Goal: Book appointment/travel/reservation

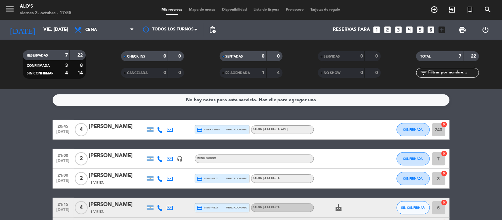
click at [207, 10] on span "Mapa de mesas" at bounding box center [202, 10] width 33 height 4
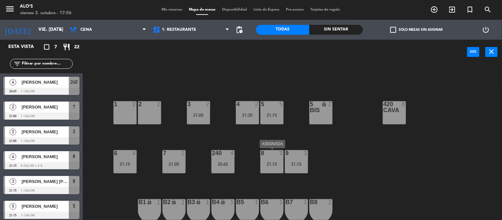
click at [272, 164] on div "21:15" at bounding box center [271, 164] width 23 height 5
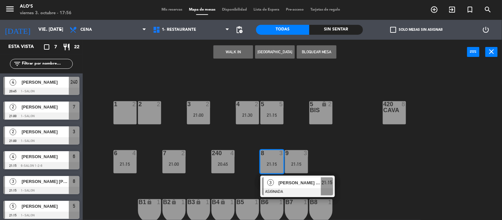
click at [272, 164] on div "21:15" at bounding box center [271, 164] width 23 height 5
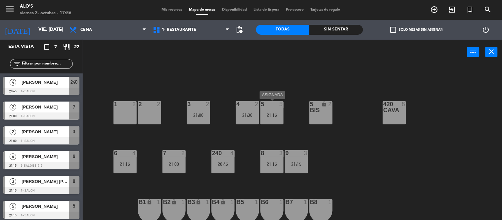
click at [280, 114] on div "21:15" at bounding box center [271, 115] width 23 height 5
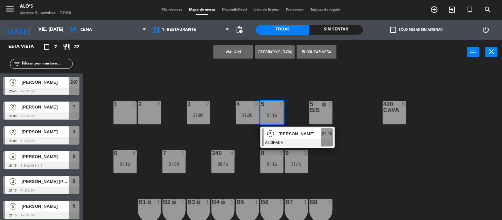
click at [390, 113] on div "420 CAVA 8" at bounding box center [394, 112] width 23 height 23
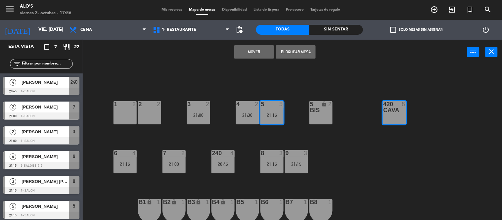
click at [247, 49] on button "Mover" at bounding box center [254, 51] width 40 height 13
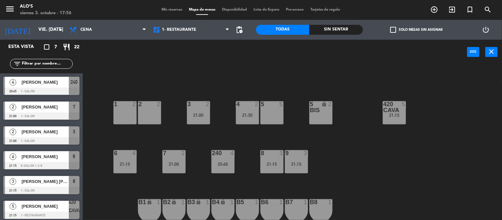
click at [271, 112] on div "5 5" at bounding box center [271, 112] width 23 height 23
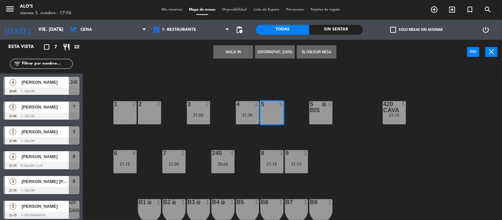
click at [271, 53] on button "[GEOGRAPHIC_DATA]" at bounding box center [275, 51] width 40 height 13
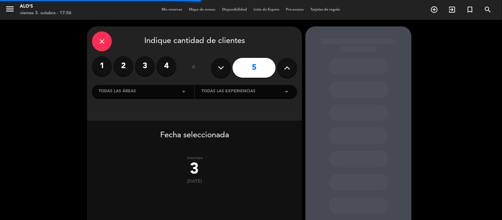
click at [160, 56] on div "close Indique cantidad de clientes 1 2 3 4 ó 5 Todas las áreas arrow_drop_down …" at bounding box center [194, 73] width 215 height 94
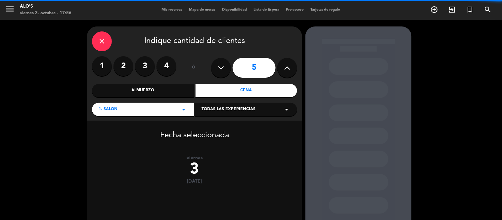
click at [166, 61] on label "4" at bounding box center [166, 66] width 20 height 20
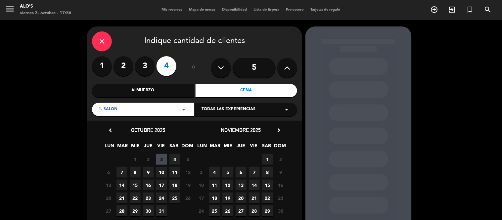
click at [162, 159] on span "3" at bounding box center [161, 159] width 11 height 11
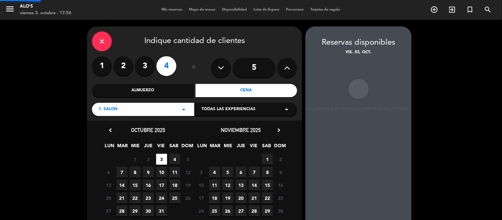
scroll to position [26, 0]
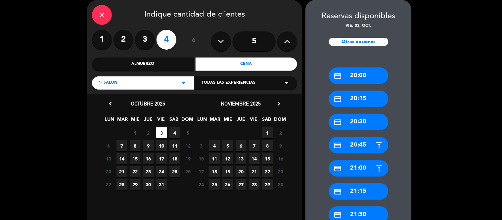
drag, startPoint x: 377, startPoint y: 73, endPoint x: 311, endPoint y: 68, distance: 66.7
click at [372, 73] on div "credit_card 20:00" at bounding box center [359, 75] width 60 height 17
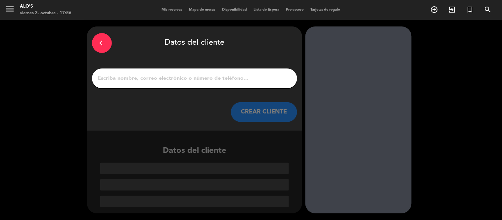
click at [222, 75] on input "1" at bounding box center [194, 78] width 195 height 9
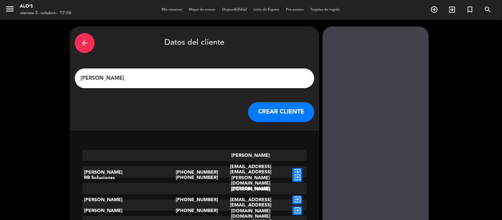
type input "[PERSON_NAME]"
click at [281, 120] on button "CREAR CLIENTE" at bounding box center [281, 112] width 66 height 20
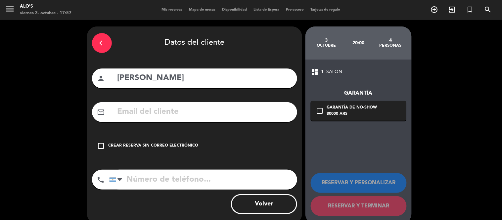
click at [146, 147] on div "Crear reserva sin correo electrónico" at bounding box center [153, 146] width 90 height 7
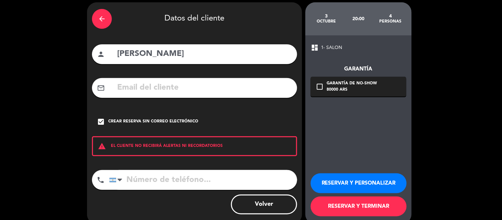
scroll to position [35, 0]
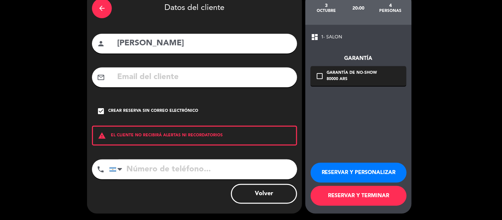
click at [357, 194] on button "RESERVAR Y TERMINAR" at bounding box center [359, 196] width 96 height 20
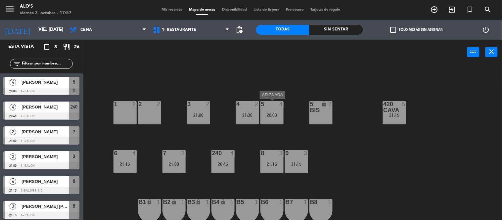
click at [272, 111] on div "5 4 20:00" at bounding box center [271, 112] width 23 height 23
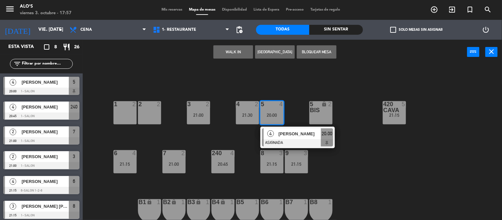
click at [272, 111] on div "5 4 20:00" at bounding box center [271, 112] width 23 height 23
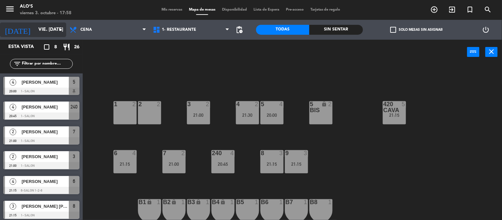
click at [35, 30] on input "vie. [DATE]" at bounding box center [66, 30] width 63 height 12
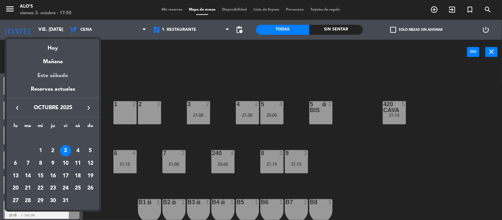
click at [54, 75] on div "Este sábado" at bounding box center [53, 75] width 93 height 19
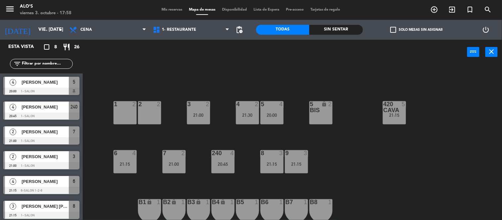
type input "sáb. [DATE]"
